Goal: Task Accomplishment & Management: Complete application form

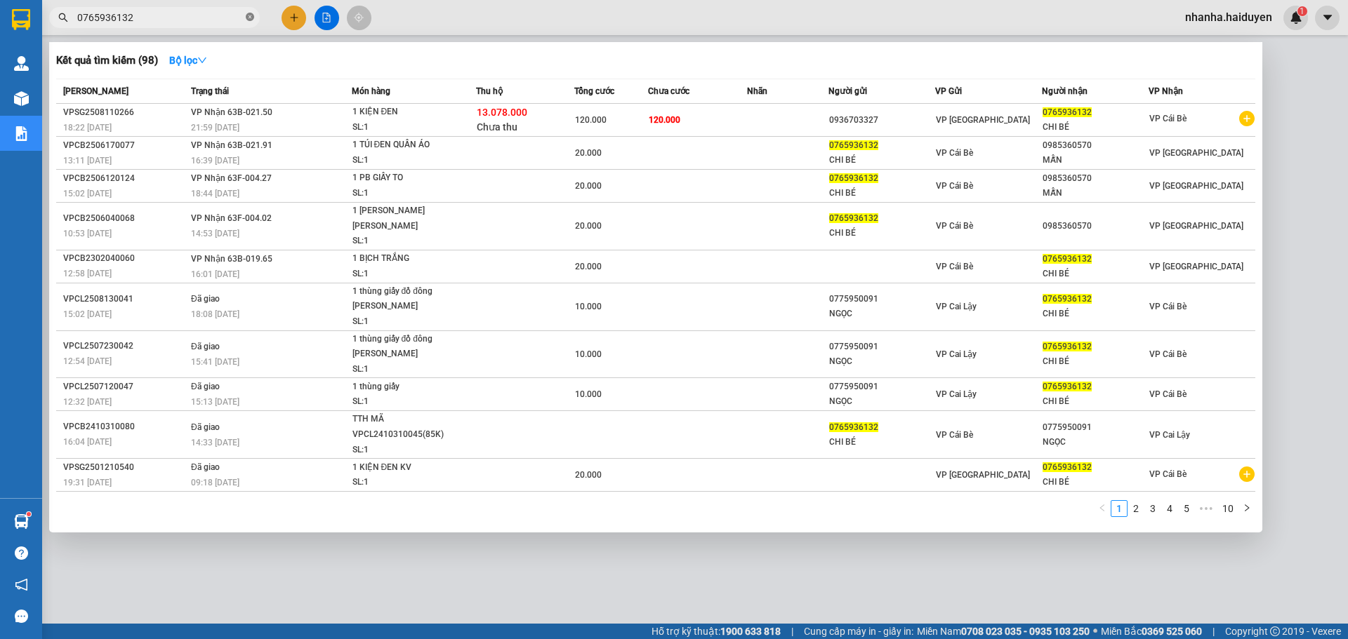
click at [249, 15] on icon "close-circle" at bounding box center [250, 17] width 8 height 8
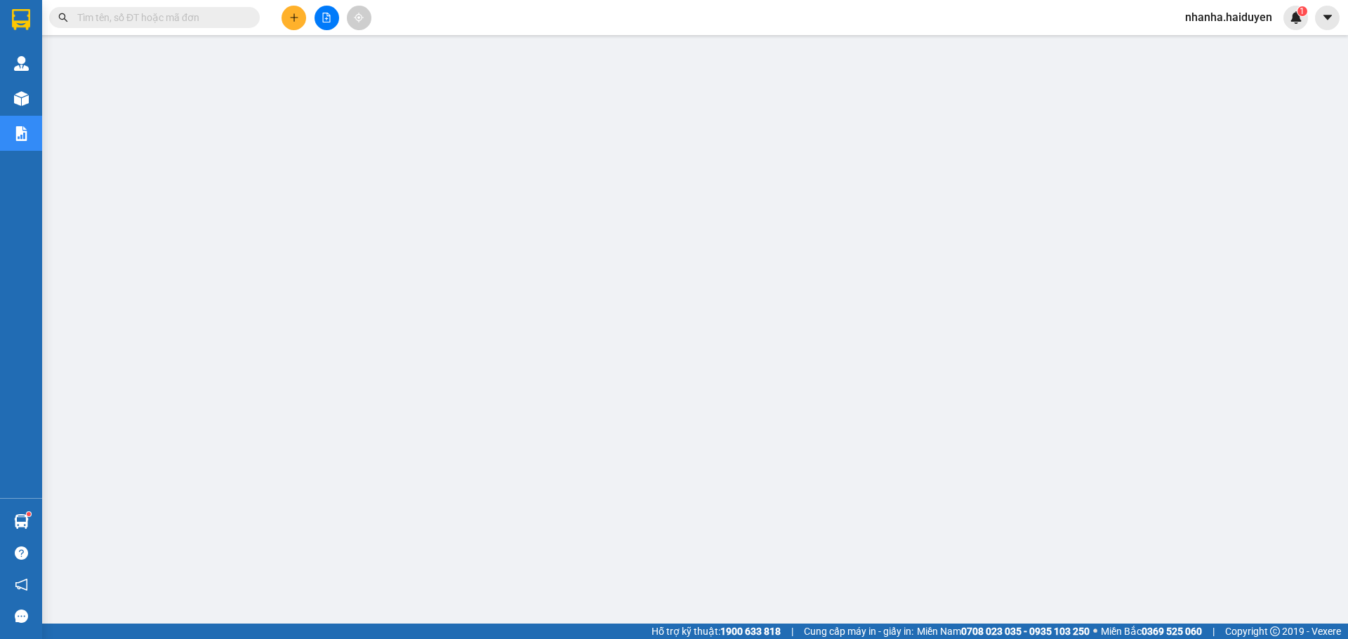
click at [180, 15] on input "text" at bounding box center [160, 17] width 166 height 15
click at [201, 14] on input "text" at bounding box center [160, 17] width 166 height 15
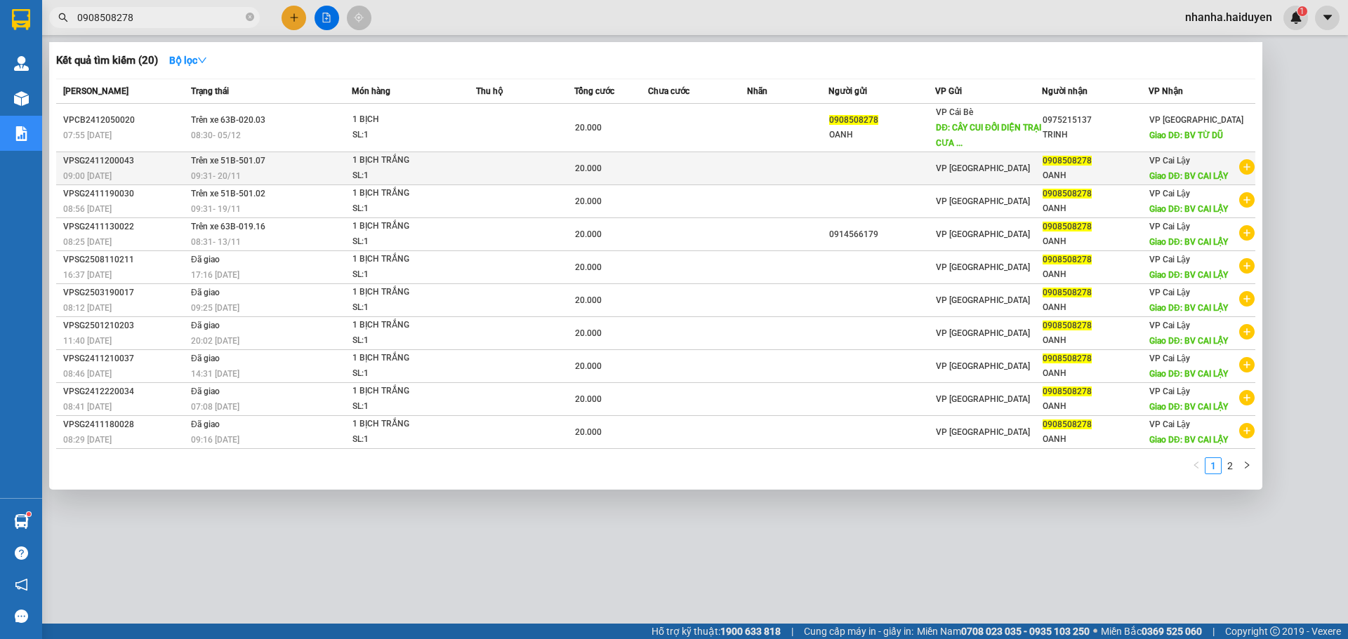
type input "0908508278"
click at [1008, 174] on div "VP [GEOGRAPHIC_DATA]" at bounding box center [988, 168] width 105 height 15
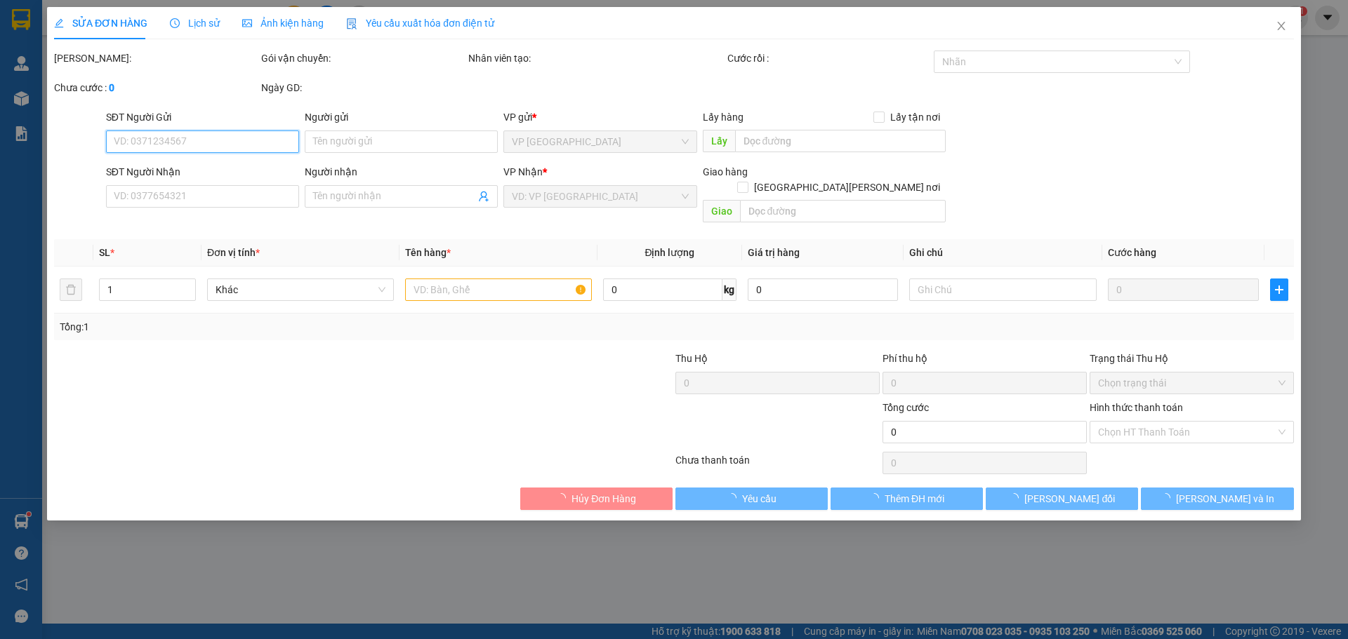
type input "0908508278"
type input "OANH"
type input "BV CAI LẬY"
type input "20.000"
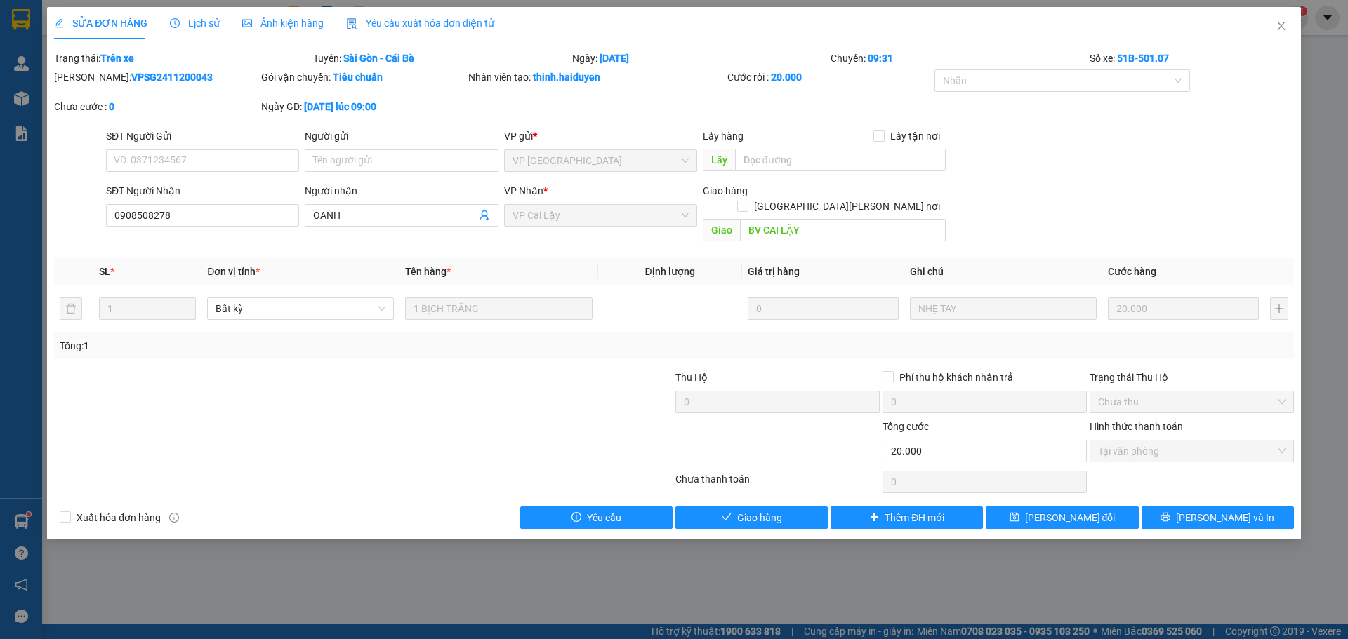
click at [848, 227] on div "Giao hàng [GEOGRAPHIC_DATA][PERSON_NAME] nơi [PERSON_NAME] BV [PERSON_NAME]" at bounding box center [824, 215] width 243 height 65
click at [846, 219] on input "BV CAI LẬY" at bounding box center [843, 230] width 206 height 22
type input "CÂY CUI"
click at [1081, 510] on span "[PERSON_NAME] đổi" at bounding box center [1070, 517] width 91 height 15
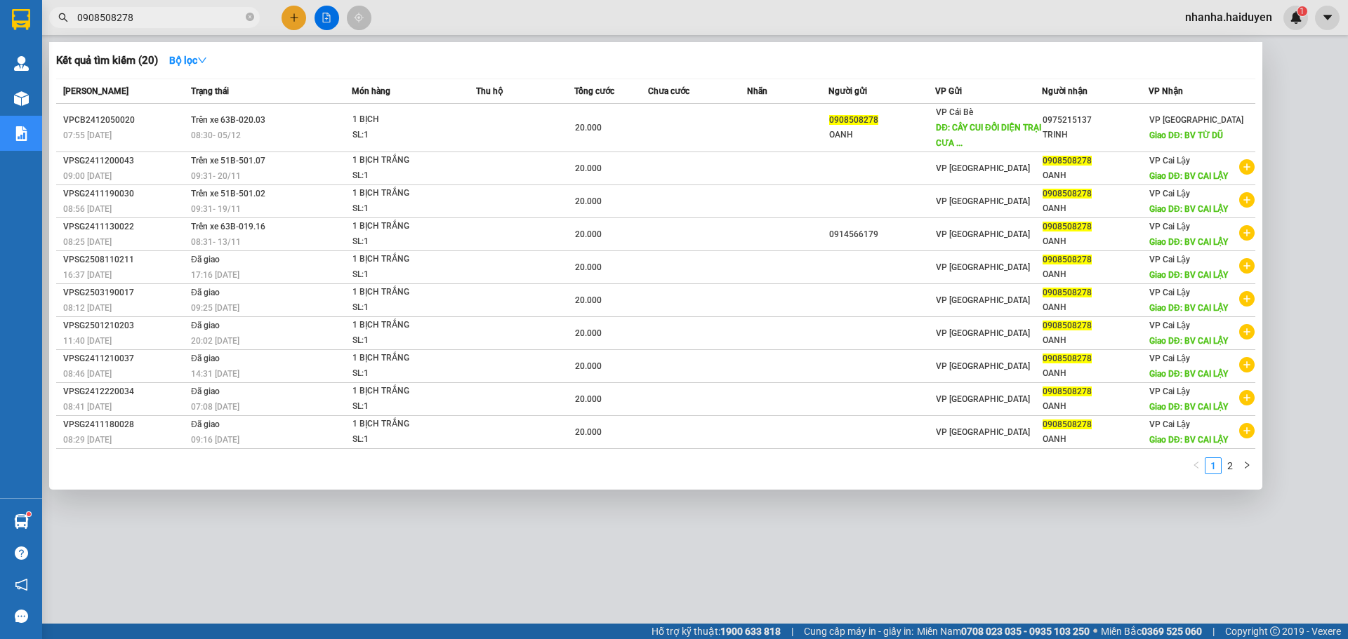
drag, startPoint x: 176, startPoint y: 11, endPoint x: 175, endPoint y: 18, distance: 7.2
click at [176, 16] on input "0908508278" at bounding box center [160, 17] width 166 height 15
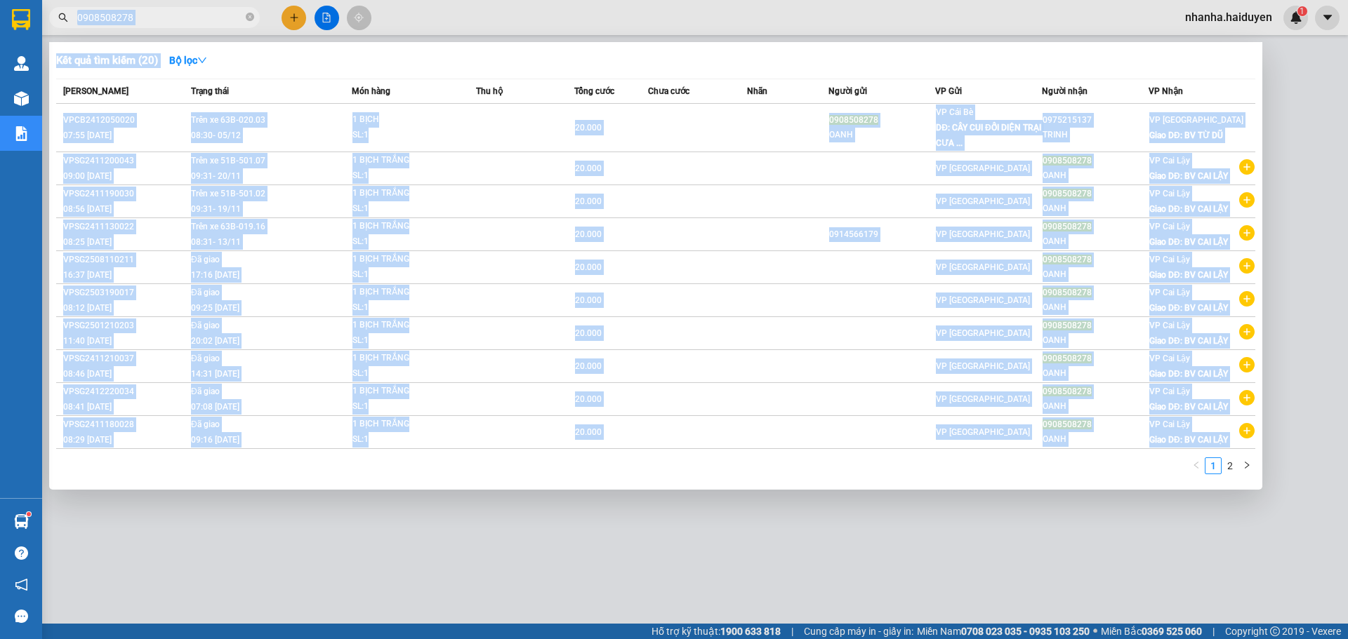
drag, startPoint x: 244, startPoint y: 13, endPoint x: 453, endPoint y: 498, distance: 528.2
click at [274, 30] on div "Kết quả [PERSON_NAME] ( 20 ) Bộ lọc Mã ĐH Trạng thái Món hàng Thu hộ Tổng [PERS…" at bounding box center [137, 18] width 274 height 25
